Goal: Task Accomplishment & Management: Manage account settings

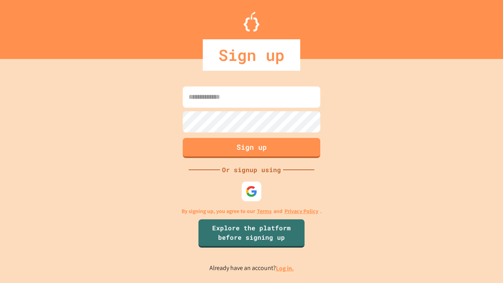
click at [285, 268] on link "Log in." at bounding box center [285, 268] width 18 height 8
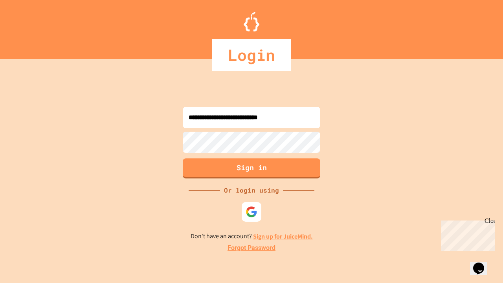
type input "**********"
